Goal: Task Accomplishment & Management: Manage account settings

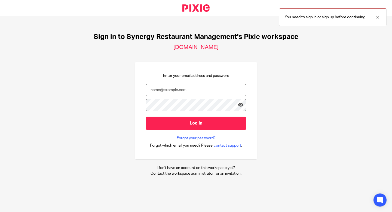
type input "[EMAIL_ADDRESS][DOMAIN_NAME]"
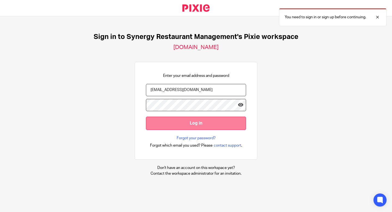
click at [185, 123] on input "Log in" at bounding box center [196, 122] width 100 height 13
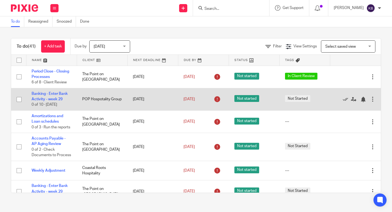
click at [20, 99] on input "checkbox" at bounding box center [19, 99] width 10 height 10
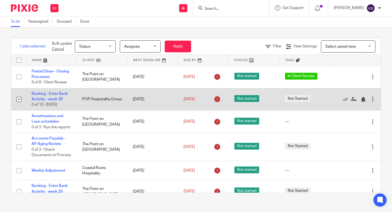
click at [20, 101] on input "checkbox" at bounding box center [19, 99] width 10 height 10
checkbox input "false"
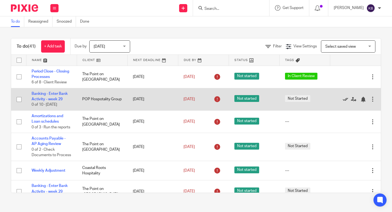
click at [346, 99] on icon at bounding box center [344, 99] width 5 height 5
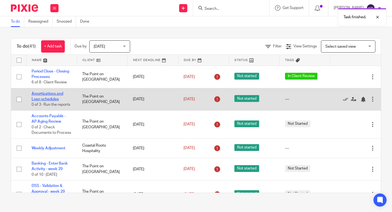
click at [45, 93] on link "Amortizations and Loan schedules" at bounding box center [48, 96] width 32 height 9
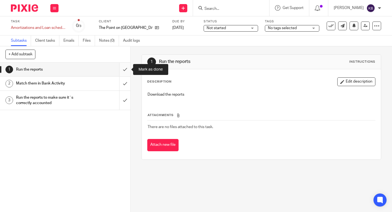
click at [124, 67] on input "submit" at bounding box center [65, 70] width 130 height 14
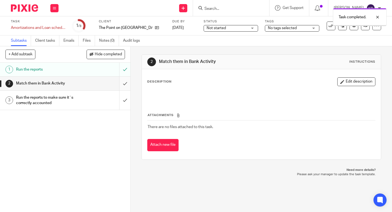
click at [125, 81] on input "submit" at bounding box center [65, 83] width 130 height 14
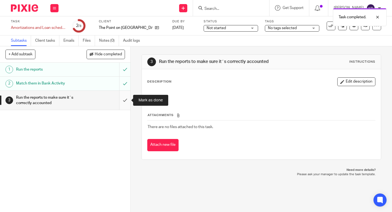
click at [129, 100] on input "submit" at bounding box center [65, 100] width 130 height 19
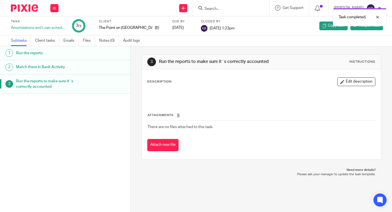
click at [31, 8] on img at bounding box center [24, 7] width 27 height 7
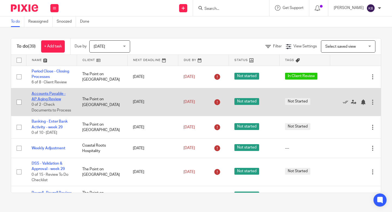
click at [45, 97] on link "Accounts Payable - AP Aging Review" at bounding box center [49, 96] width 34 height 9
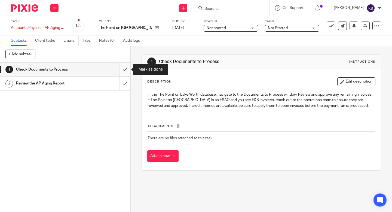
click at [125, 67] on input "submit" at bounding box center [65, 70] width 130 height 14
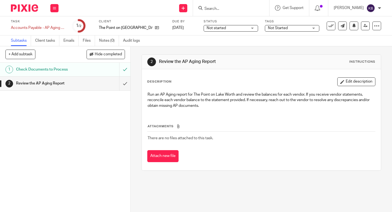
click at [125, 84] on input "submit" at bounding box center [65, 83] width 130 height 14
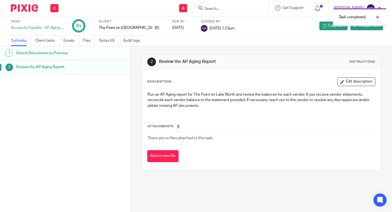
click at [30, 11] on img at bounding box center [24, 7] width 27 height 7
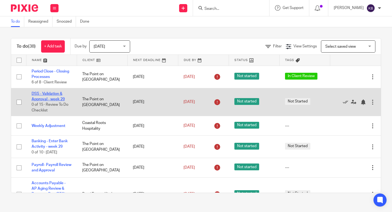
click at [54, 97] on link "DSS - Validation & Approval - week 29" at bounding box center [48, 96] width 33 height 9
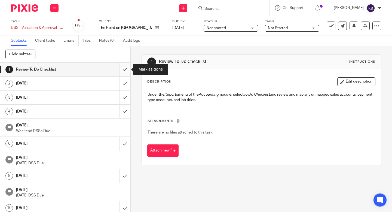
click at [120, 69] on input "submit" at bounding box center [65, 70] width 130 height 14
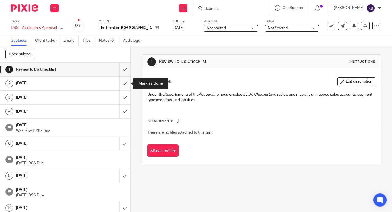
click at [122, 82] on input "submit" at bounding box center [65, 83] width 130 height 14
click at [123, 96] on input "submit" at bounding box center [65, 98] width 130 height 14
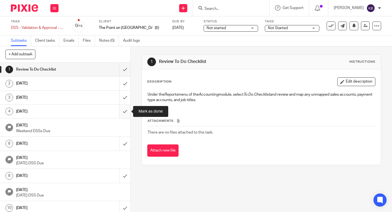
click at [123, 112] on input "submit" at bounding box center [65, 111] width 130 height 14
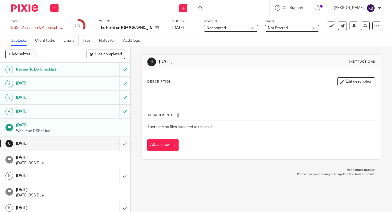
click at [126, 143] on input "submit" at bounding box center [65, 144] width 130 height 14
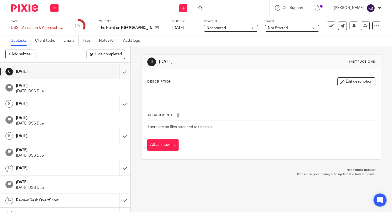
scroll to position [81, 0]
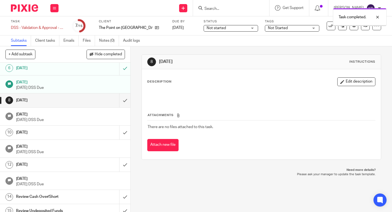
scroll to position [81, 0]
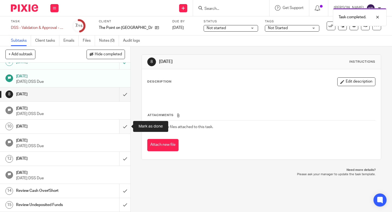
click at [124, 129] on input "submit" at bounding box center [65, 126] width 130 height 14
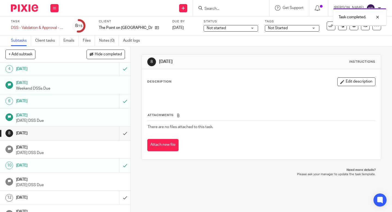
scroll to position [81, 0]
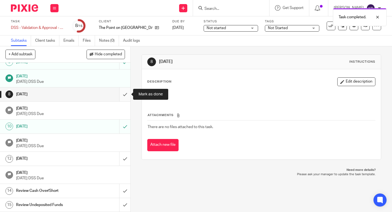
click at [123, 98] on input "submit" at bounding box center [65, 94] width 130 height 14
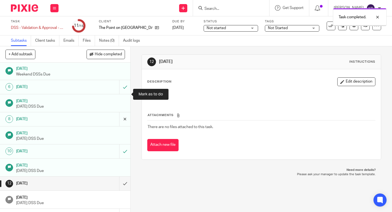
scroll to position [81, 0]
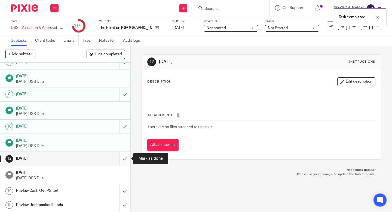
click at [124, 155] on input "submit" at bounding box center [65, 158] width 130 height 14
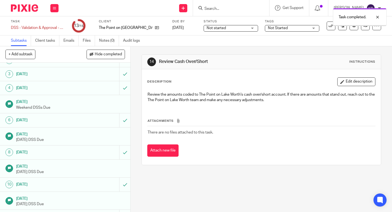
scroll to position [81, 0]
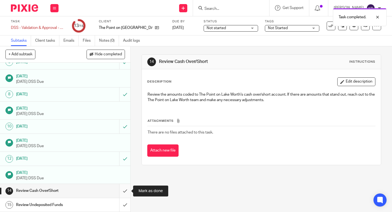
click at [124, 190] on input "submit" at bounding box center [65, 191] width 130 height 14
click at [124, 202] on input "submit" at bounding box center [65, 205] width 130 height 14
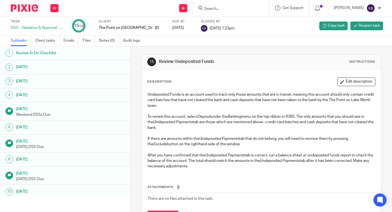
click at [34, 8] on img at bounding box center [24, 7] width 27 height 7
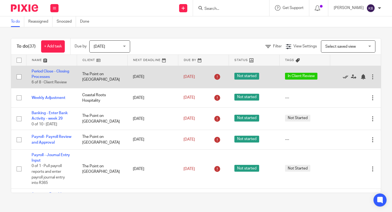
click at [345, 76] on icon at bounding box center [344, 76] width 5 height 5
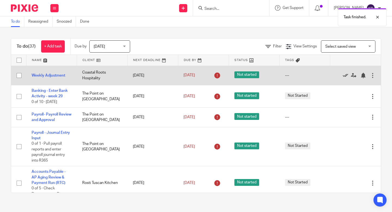
click at [346, 75] on icon at bounding box center [344, 75] width 5 height 5
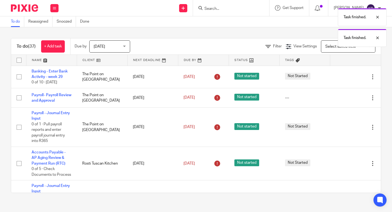
click at [346, 75] on icon at bounding box center [344, 76] width 5 height 5
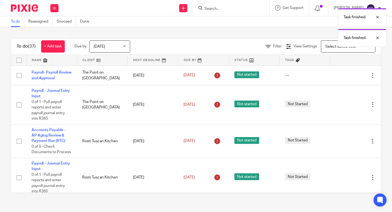
click at [346, 75] on icon at bounding box center [344, 75] width 5 height 5
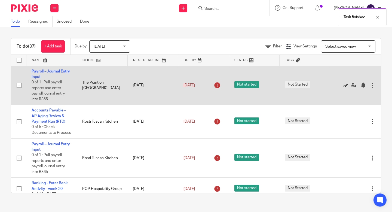
click at [345, 85] on icon at bounding box center [344, 84] width 5 height 5
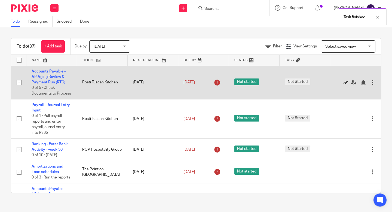
click at [345, 81] on icon at bounding box center [344, 82] width 5 height 5
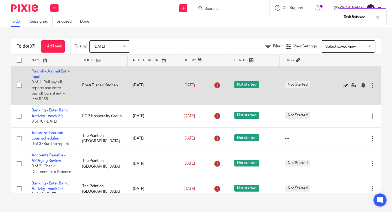
click at [345, 85] on icon at bounding box center [344, 84] width 5 height 5
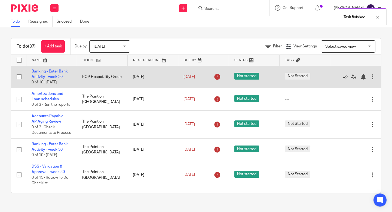
click at [345, 76] on icon at bounding box center [344, 76] width 5 height 5
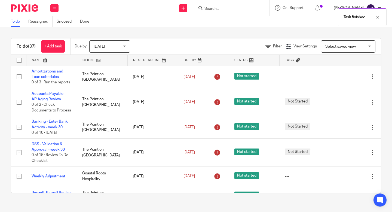
click at [345, 76] on icon at bounding box center [344, 76] width 5 height 5
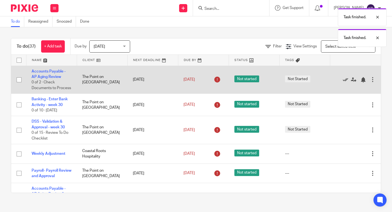
click at [345, 80] on icon at bounding box center [344, 79] width 5 height 5
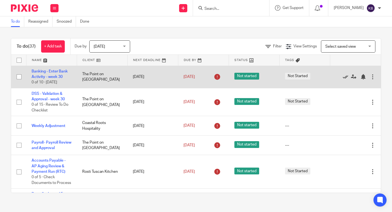
click at [344, 76] on icon at bounding box center [344, 76] width 5 height 5
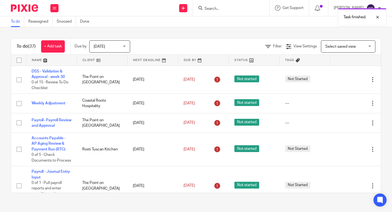
click at [344, 76] on div "Edit task Delete" at bounding box center [355, 80] width 40 height 14
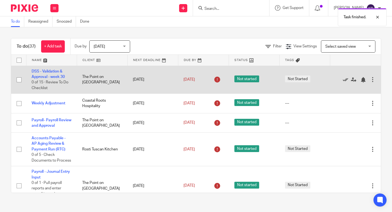
click at [344, 81] on icon at bounding box center [344, 79] width 5 height 5
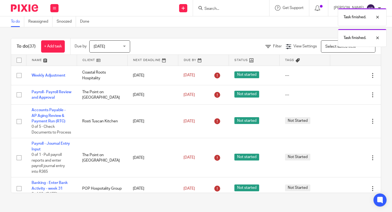
click at [344, 81] on div "Edit task Delete" at bounding box center [355, 76] width 40 height 14
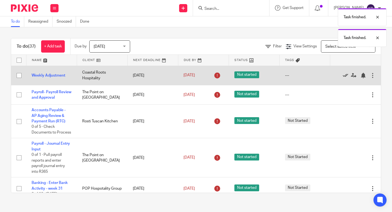
click at [345, 73] on icon at bounding box center [344, 75] width 5 height 5
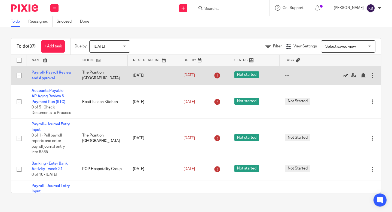
click at [345, 76] on icon at bounding box center [344, 75] width 5 height 5
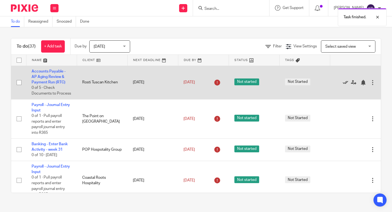
click at [345, 82] on icon at bounding box center [344, 82] width 5 height 5
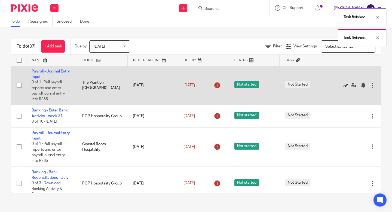
click at [344, 86] on icon at bounding box center [344, 84] width 5 height 5
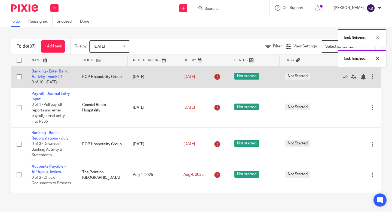
click at [342, 78] on div at bounding box center [352, 76] width 34 height 5
click at [345, 77] on icon at bounding box center [344, 76] width 5 height 5
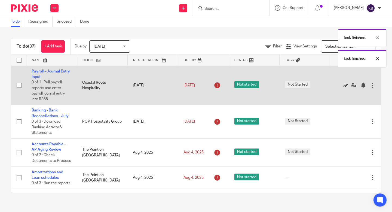
click at [345, 86] on icon at bounding box center [344, 84] width 5 height 5
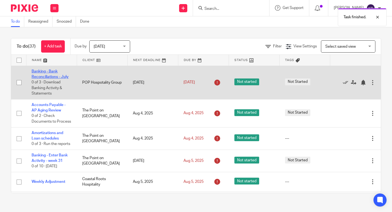
click at [40, 73] on link "Banking - Bank Reconciliations - July" at bounding box center [50, 73] width 37 height 9
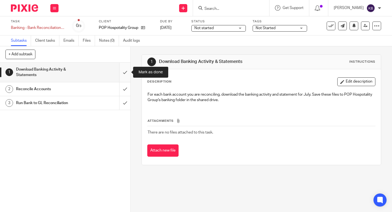
click at [123, 74] on input "submit" at bounding box center [65, 72] width 130 height 19
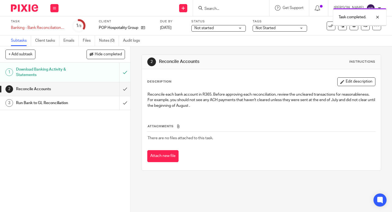
click at [106, 88] on div "Reconcile Accounts" at bounding box center [65, 89] width 98 height 8
click at [177, 141] on td "There are no files attached to this task." at bounding box center [261, 137] width 228 height 13
click at [112, 41] on link "Notes (0)" at bounding box center [109, 40] width 20 height 11
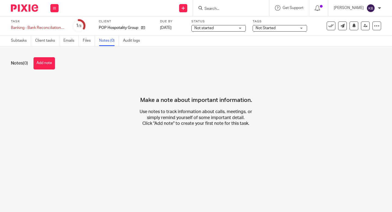
click at [41, 65] on button "Add note" at bounding box center [43, 63] width 21 height 12
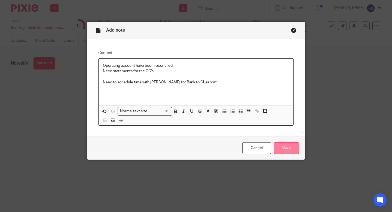
click at [283, 146] on input "Save" at bounding box center [286, 148] width 25 height 12
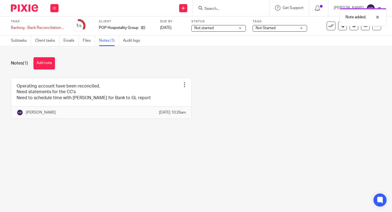
click at [19, 13] on div at bounding box center [22, 8] width 45 height 16
click at [20, 10] on img at bounding box center [24, 7] width 27 height 7
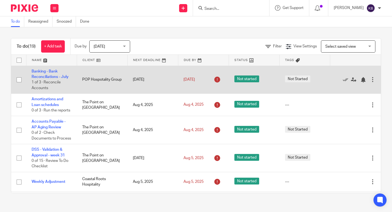
click at [248, 76] on span "Not started" at bounding box center [246, 78] width 25 height 7
click at [54, 75] on link "Banking - Bank Reconciliations - July" at bounding box center [50, 73] width 37 height 9
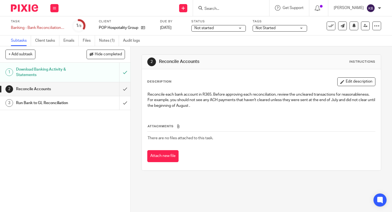
click at [210, 31] on div "Not started Not started" at bounding box center [218, 28] width 54 height 7
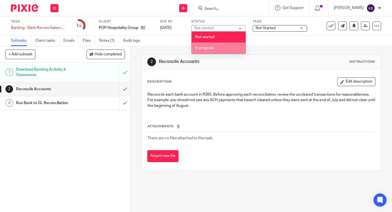
click at [214, 45] on li "In progress" at bounding box center [218, 47] width 54 height 11
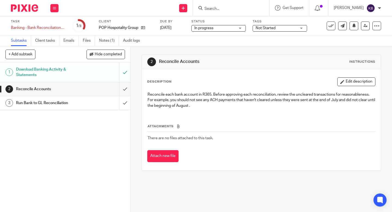
click at [263, 29] on span "Not Started" at bounding box center [265, 28] width 20 height 4
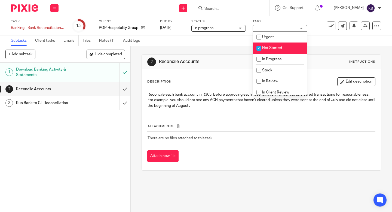
click at [261, 48] on input "checkbox" at bounding box center [258, 48] width 10 height 10
checkbox input "false"
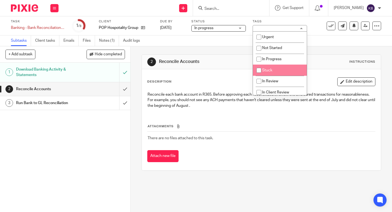
click at [260, 72] on input "checkbox" at bounding box center [258, 70] width 10 height 10
checkbox input "true"
click at [212, 50] on div "2 Reconcile Accounts Instructions Description Edit description Reconcile each b…" at bounding box center [260, 112] width 239 height 132
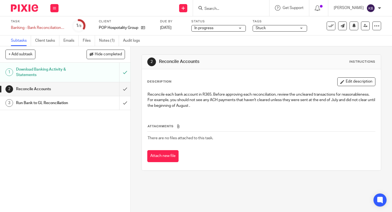
click at [18, 10] on img at bounding box center [24, 7] width 27 height 7
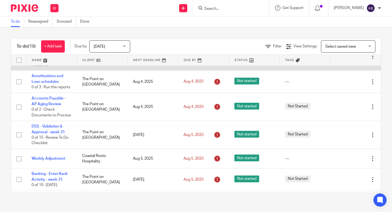
scroll to position [23, 0]
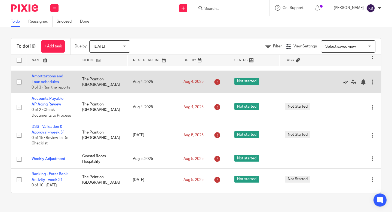
click at [345, 82] on icon at bounding box center [344, 81] width 5 height 5
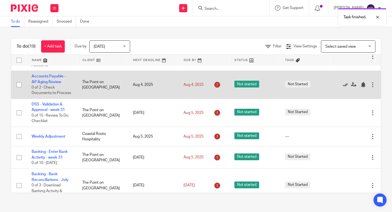
click at [345, 86] on icon at bounding box center [344, 84] width 5 height 5
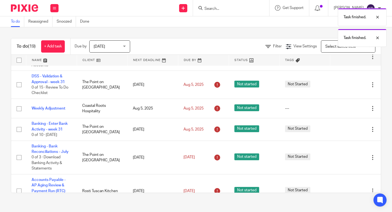
click at [345, 85] on icon at bounding box center [344, 84] width 5 height 5
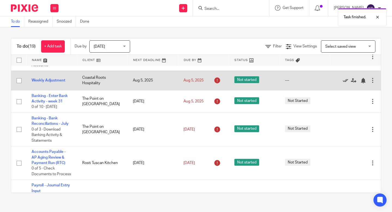
click at [344, 82] on icon at bounding box center [344, 80] width 5 height 5
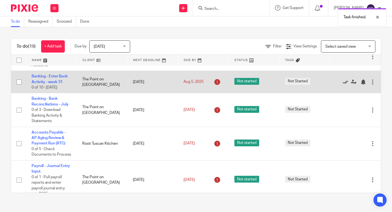
click at [345, 82] on icon at bounding box center [344, 81] width 5 height 5
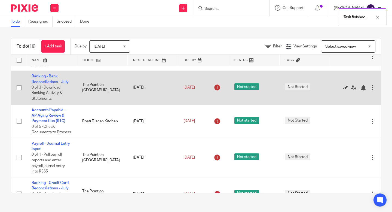
click at [345, 87] on icon at bounding box center [344, 87] width 5 height 5
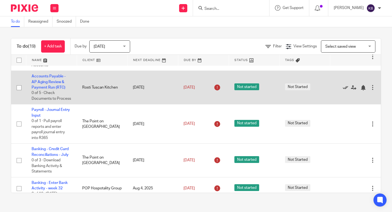
click at [343, 88] on icon at bounding box center [344, 87] width 5 height 5
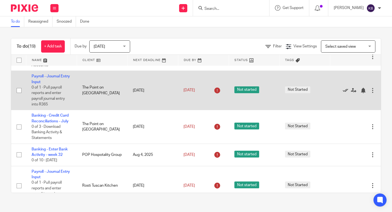
click at [344, 91] on icon at bounding box center [344, 90] width 5 height 5
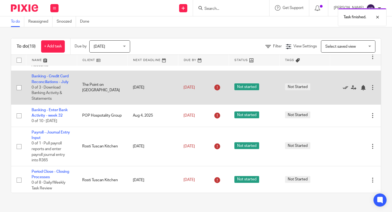
click at [344, 88] on icon at bounding box center [344, 87] width 5 height 5
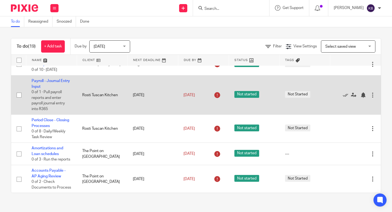
scroll to position [42, 0]
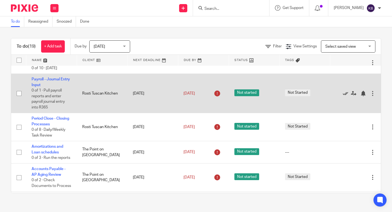
click at [345, 94] on icon at bounding box center [344, 93] width 5 height 5
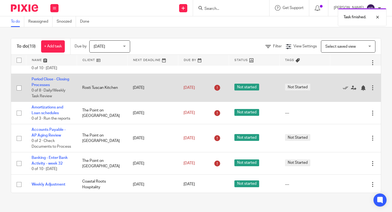
click at [43, 83] on td "Period Close - Closing Processes 0 of 8 · Daily/Weekly Task Review" at bounding box center [51, 88] width 51 height 28
click at [41, 84] on link "Period Close - Closing Processes" at bounding box center [51, 81] width 38 height 9
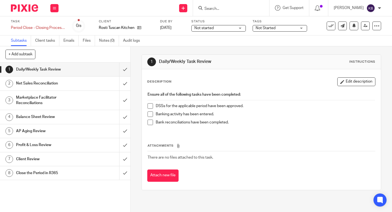
click at [150, 106] on span at bounding box center [149, 105] width 5 height 5
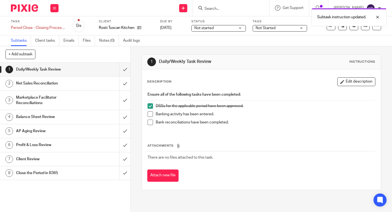
click at [151, 115] on span at bounding box center [149, 113] width 5 height 5
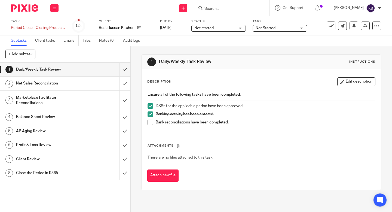
click at [153, 125] on li "Bank reconciliations have been completed." at bounding box center [260, 123] width 227 height 8
click at [150, 124] on span at bounding box center [149, 121] width 5 height 5
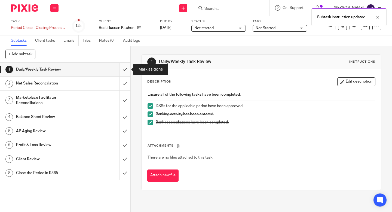
click at [126, 69] on input "submit" at bounding box center [65, 70] width 130 height 14
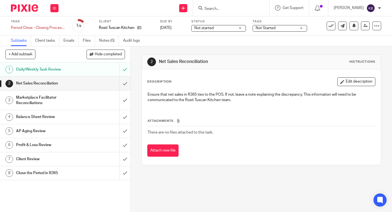
click at [112, 75] on link "1 Daily/Weekly Task Review" at bounding box center [59, 70] width 119 height 14
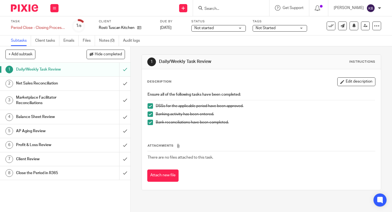
click at [103, 130] on div "AP Aging Review" at bounding box center [65, 131] width 98 height 8
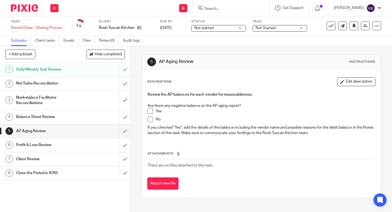
click at [79, 88] on link "2 Net Sales Reconciliation" at bounding box center [59, 83] width 119 height 14
